Goal: Check status: Check status

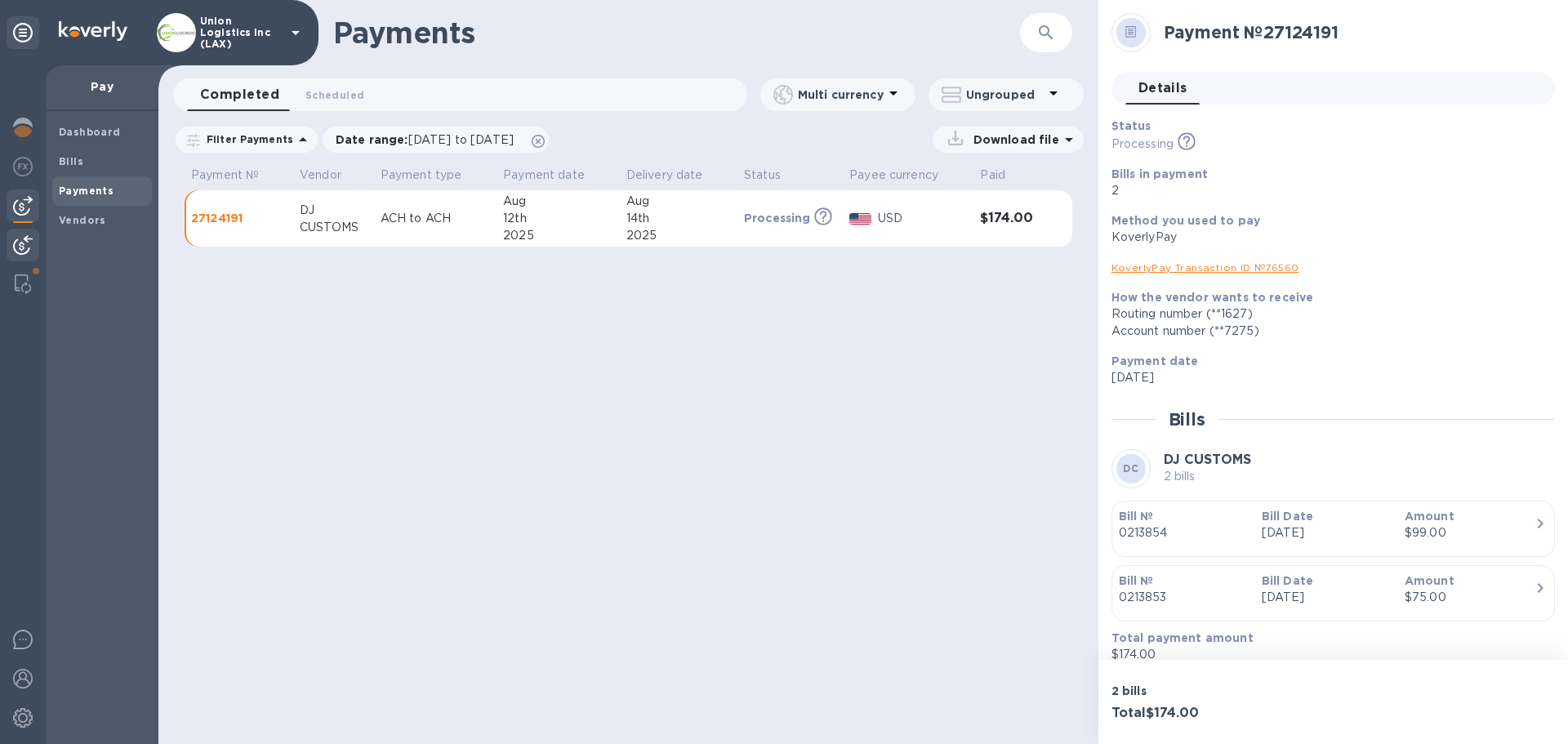
click at [19, 236] on img at bounding box center [22, 245] width 19 height 19
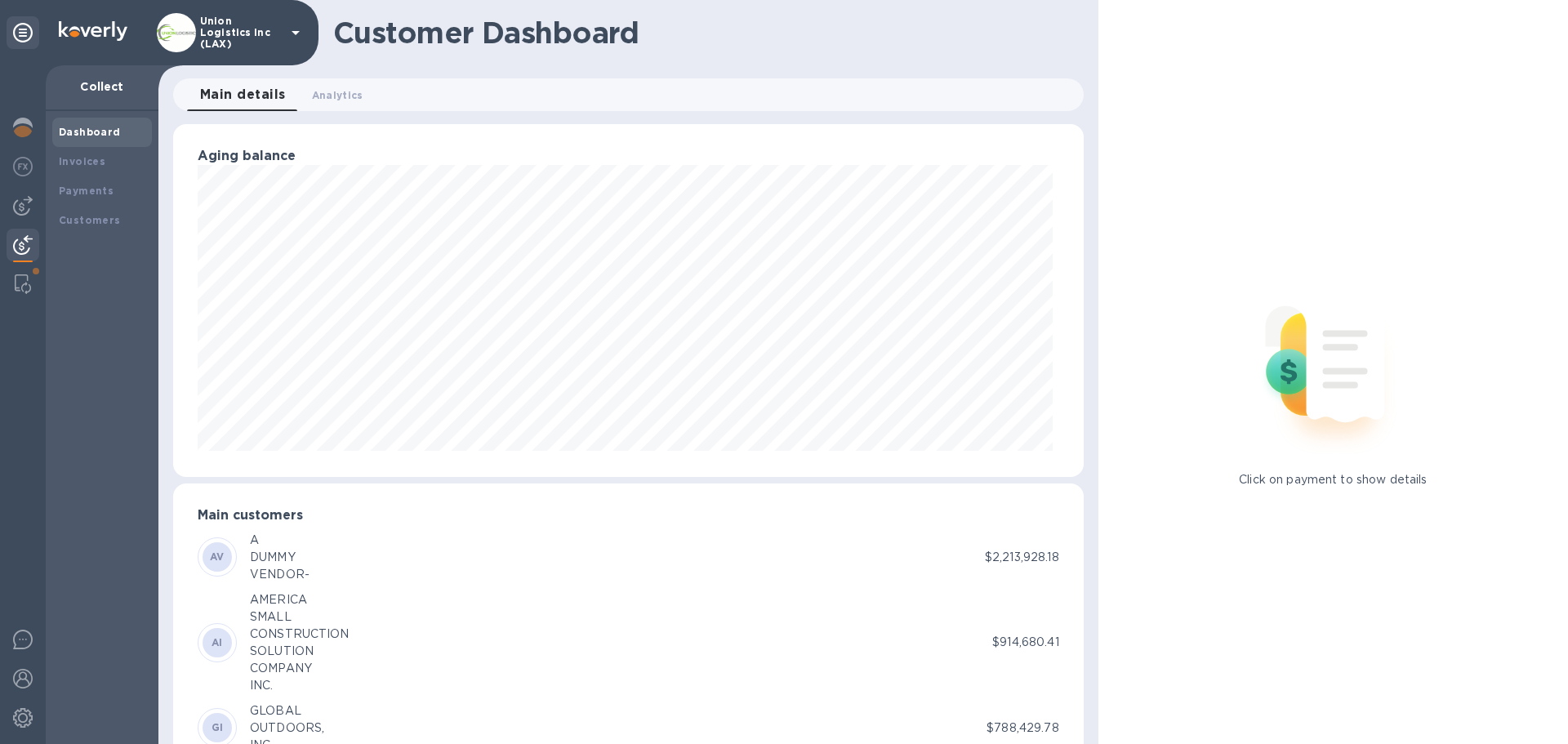
scroll to position [353, 903]
click at [19, 249] on img at bounding box center [22, 245] width 19 height 19
click at [285, 42] on div "Union Logistics Inc (LAX)" at bounding box center [231, 32] width 148 height 39
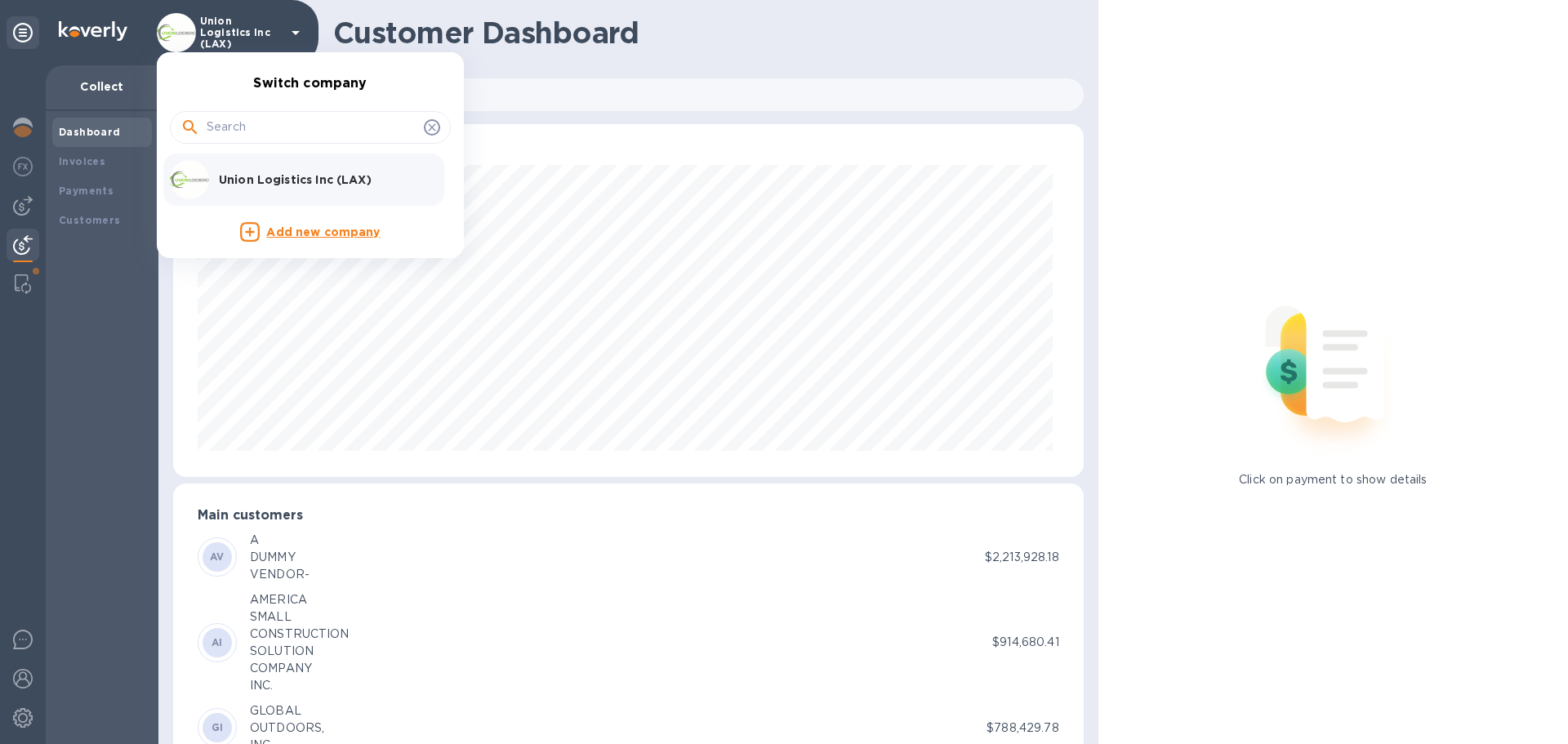
click at [285, 182] on p "Union Logistics Inc (LAX)" at bounding box center [322, 180] width 206 height 17
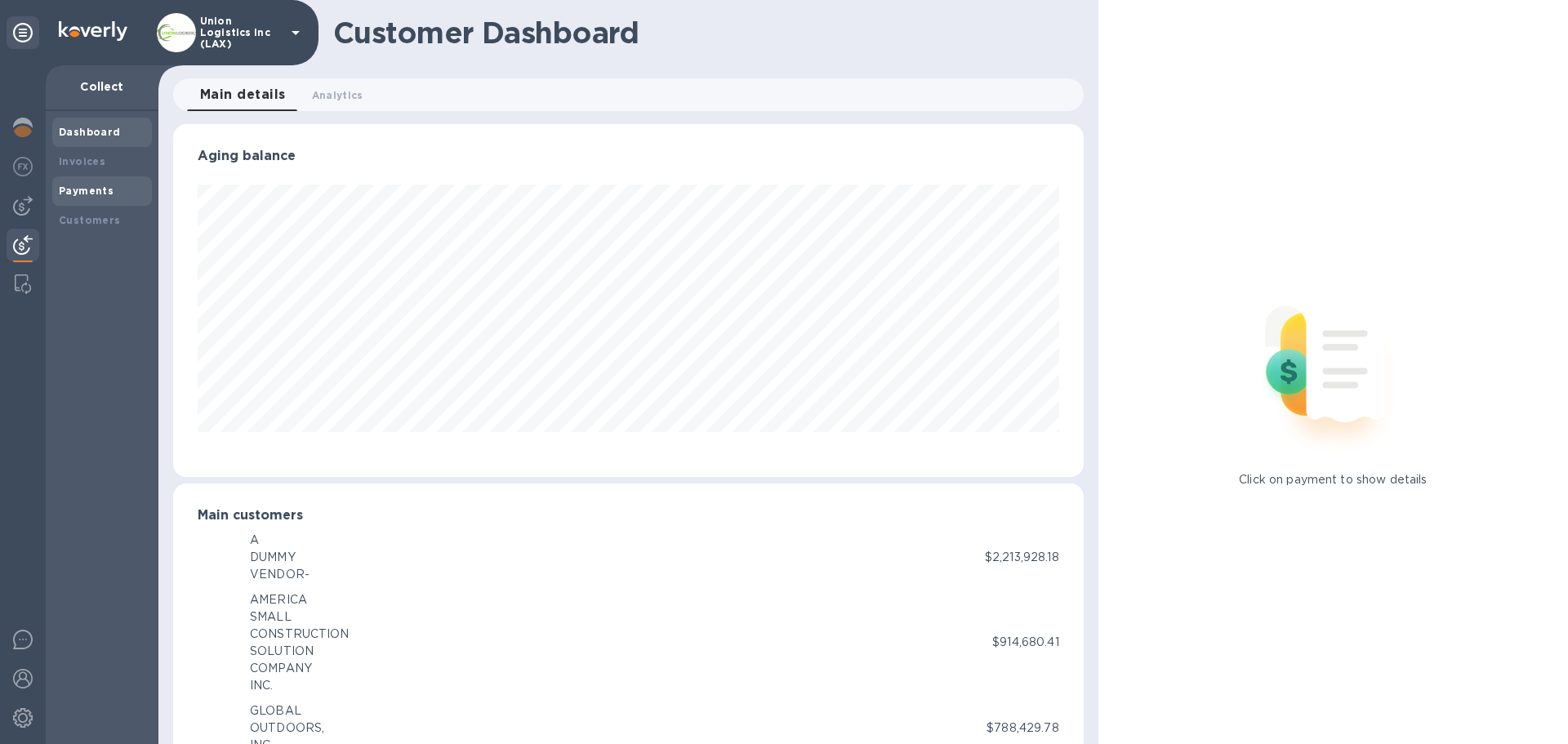
scroll to position [816671, 815751]
click at [106, 196] on b "Payments" at bounding box center [85, 190] width 55 height 12
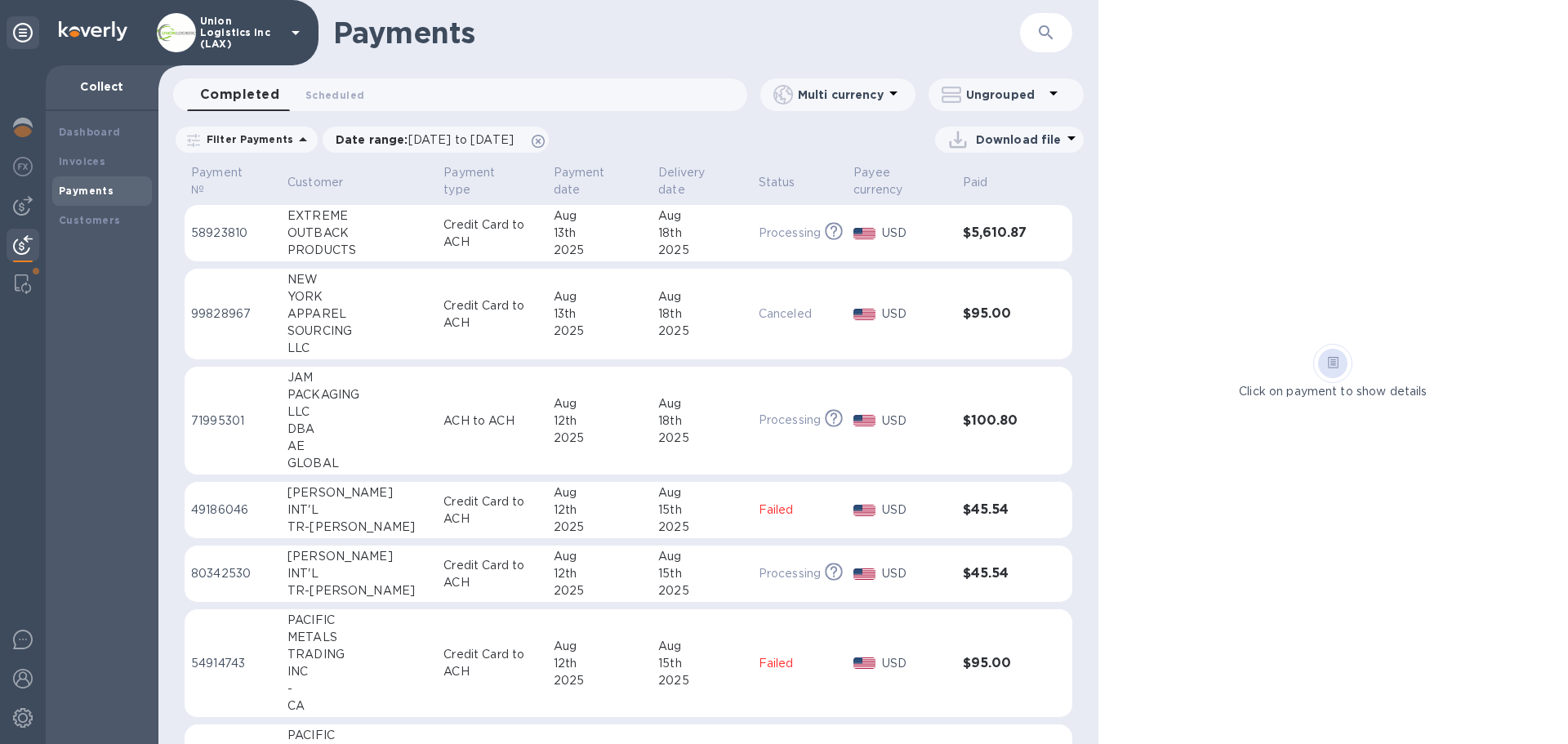
click at [482, 247] on p "Credit Card to ACH" at bounding box center [491, 233] width 96 height 34
